Goal: Information Seeking & Learning: Learn about a topic

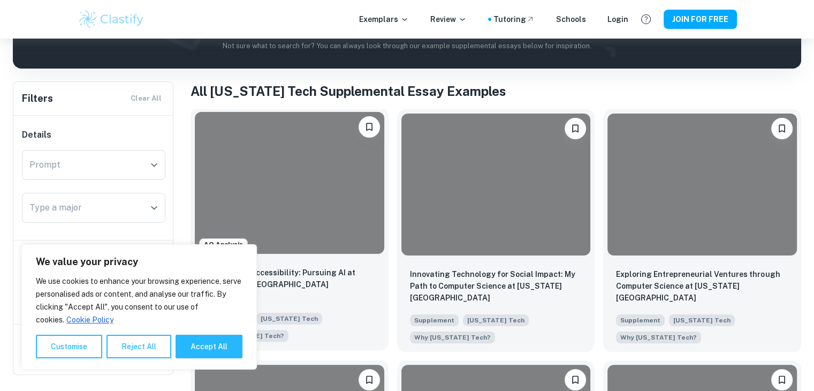
scroll to position [161, 0]
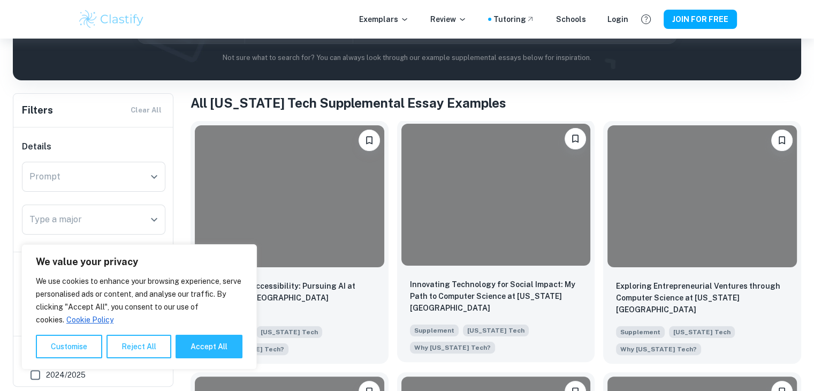
click at [478, 205] on div at bounding box center [497, 195] width 190 height 142
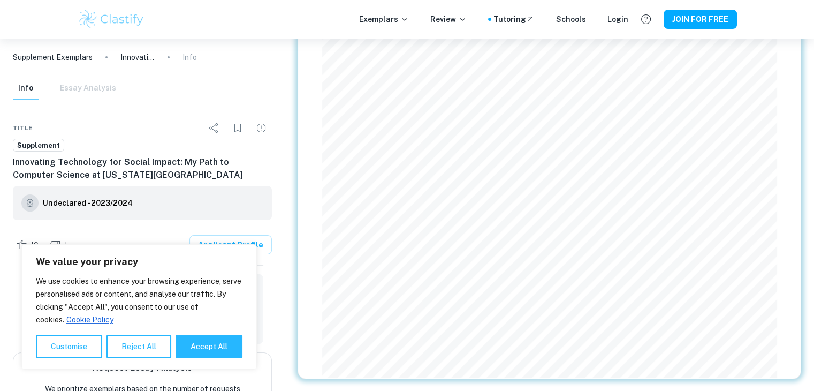
scroll to position [81, 0]
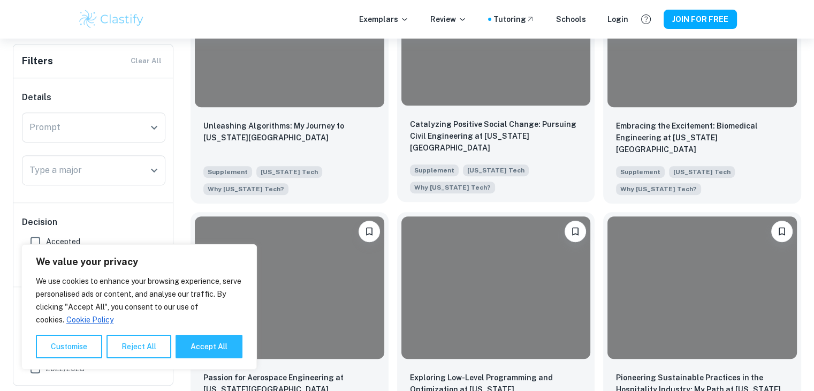
scroll to position [589, 0]
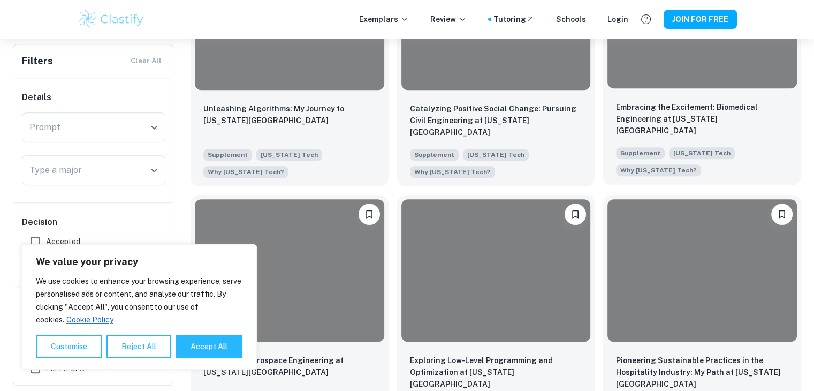
click at [713, 100] on div "Embracing the Excitement: Biomedical Engineering at [US_STATE] Tech Supplement …" at bounding box center [703, 139] width 198 height 92
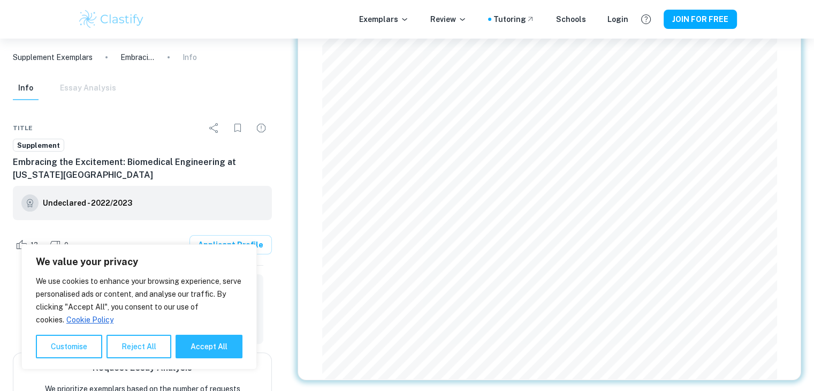
scroll to position [243, 0]
